Goal: Information Seeking & Learning: Find specific fact

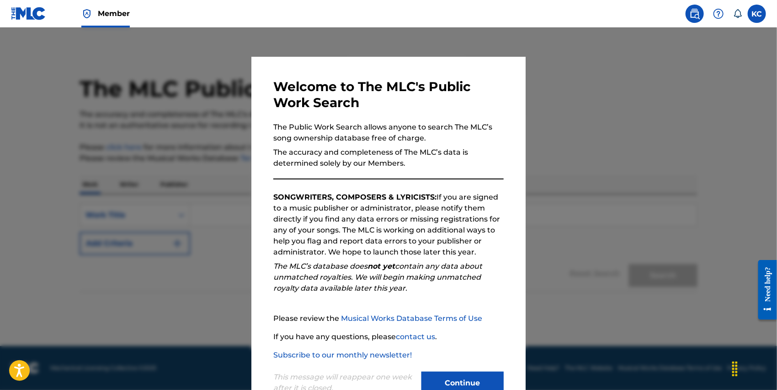
click at [461, 378] on button "Continue" at bounding box center [463, 382] width 82 height 23
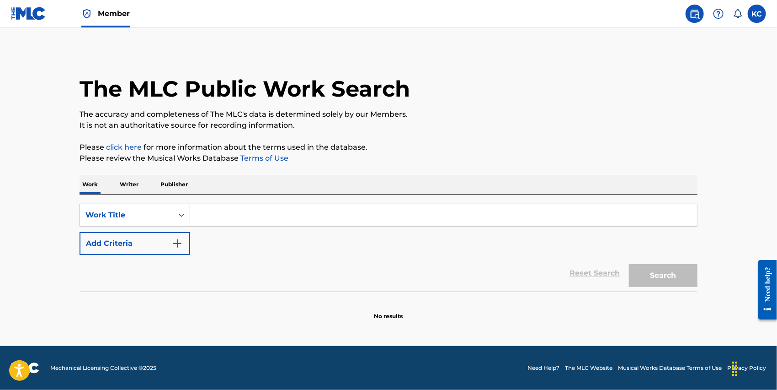
click at [257, 217] on input "Search Form" at bounding box center [443, 215] width 507 height 22
type input "m"
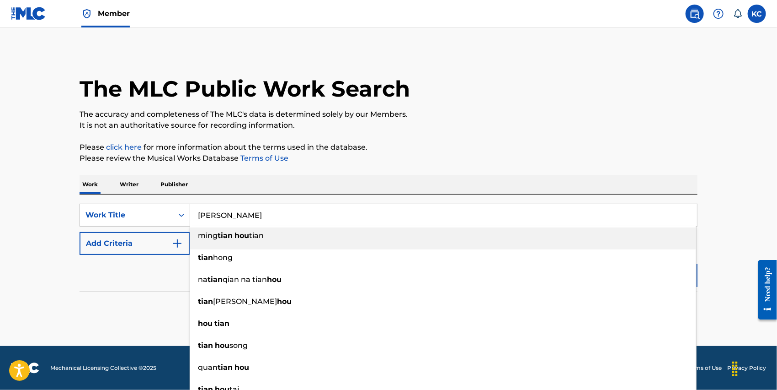
type input "[PERSON_NAME]"
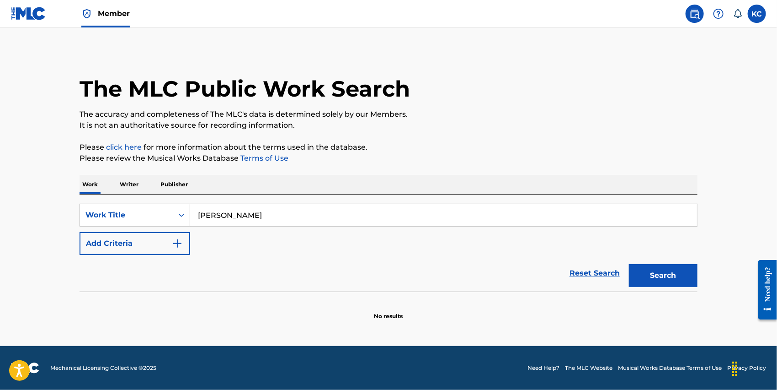
click at [713, 207] on main "The MLC Public Work Search The accuracy and completeness of The MLC's data is d…" at bounding box center [388, 186] width 777 height 318
click at [677, 272] on button "Search" at bounding box center [663, 275] width 69 height 23
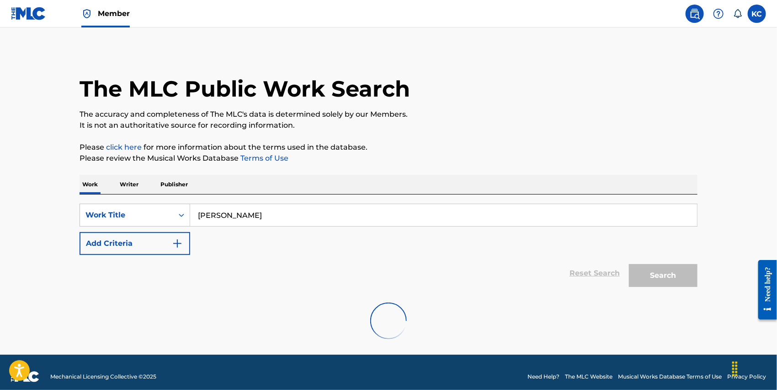
click at [677, 272] on div "Search" at bounding box center [661, 273] width 73 height 37
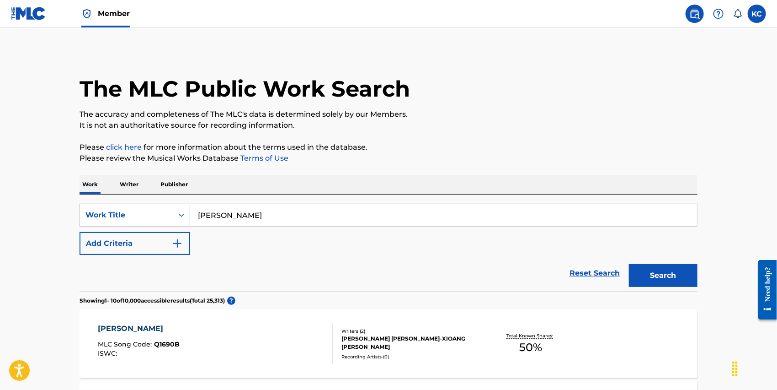
click at [146, 247] on button "Add Criteria" at bounding box center [135, 243] width 111 height 23
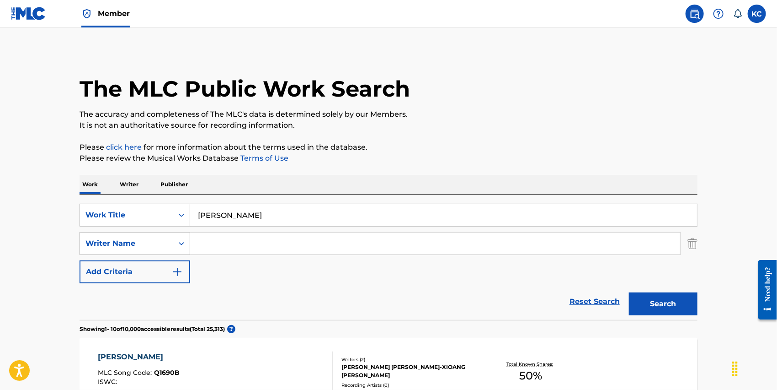
click at [156, 250] on div "Writer Name" at bounding box center [126, 243] width 93 height 17
click at [214, 245] on input "Search Form" at bounding box center [435, 243] width 490 height 22
type input "xue"
click at [679, 303] on button "Search" at bounding box center [663, 303] width 69 height 23
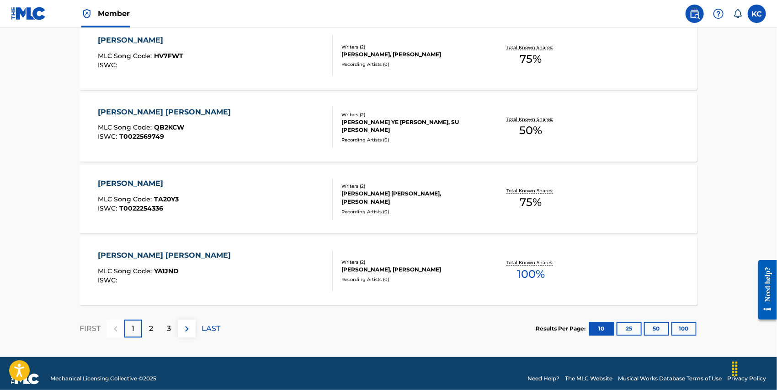
scroll to position [758, 0]
